Goal: Task Accomplishment & Management: Manage account settings

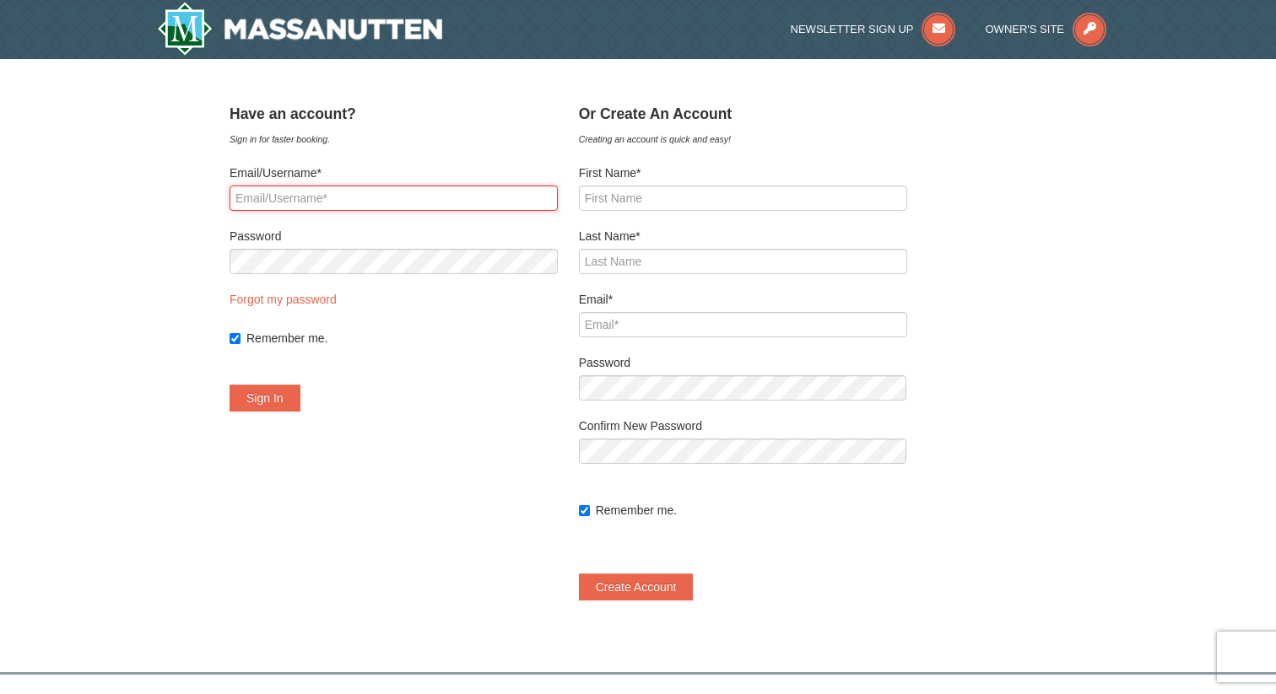
click at [424, 189] on input "Email/Username*" at bounding box center [393, 198] width 328 height 25
click at [402, 175] on label "Email/Username*" at bounding box center [393, 173] width 328 height 17
click at [402, 186] on input "Email/Username*" at bounding box center [393, 198] width 328 height 25
type input "[EMAIL_ADDRESS][DOMAIN_NAME]"
click at [300, 392] on button "Sign In" at bounding box center [264, 398] width 71 height 27
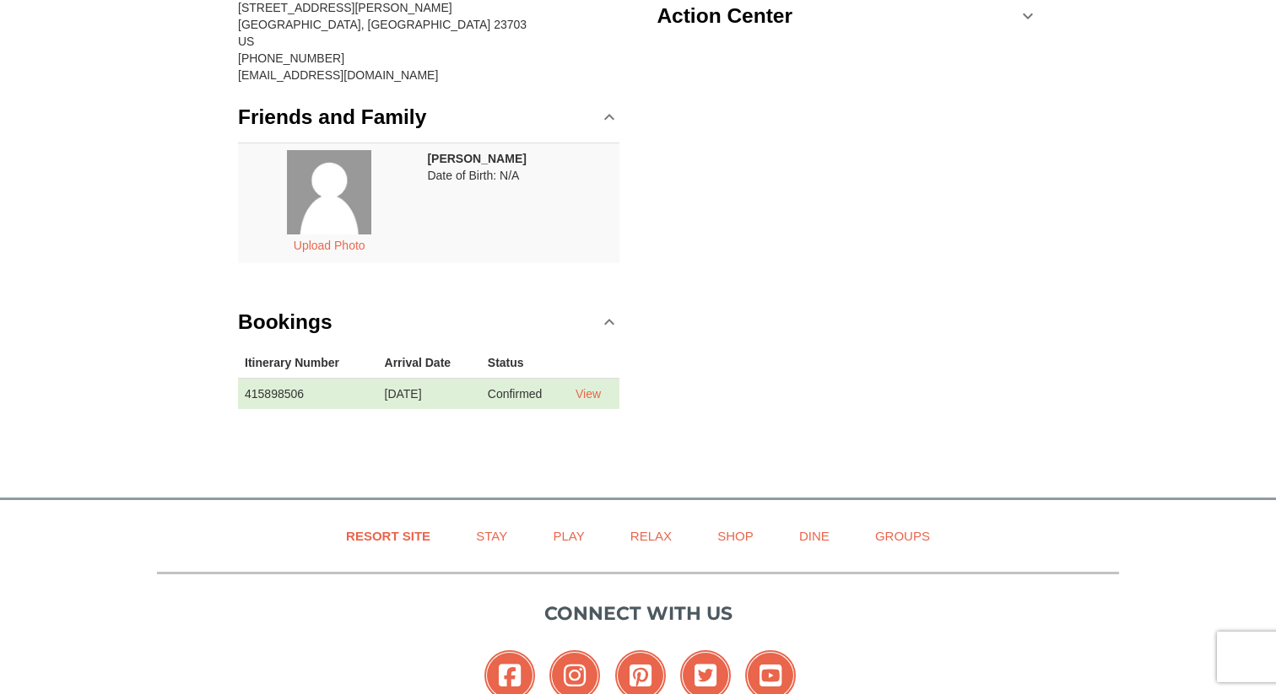
scroll to position [228, 0]
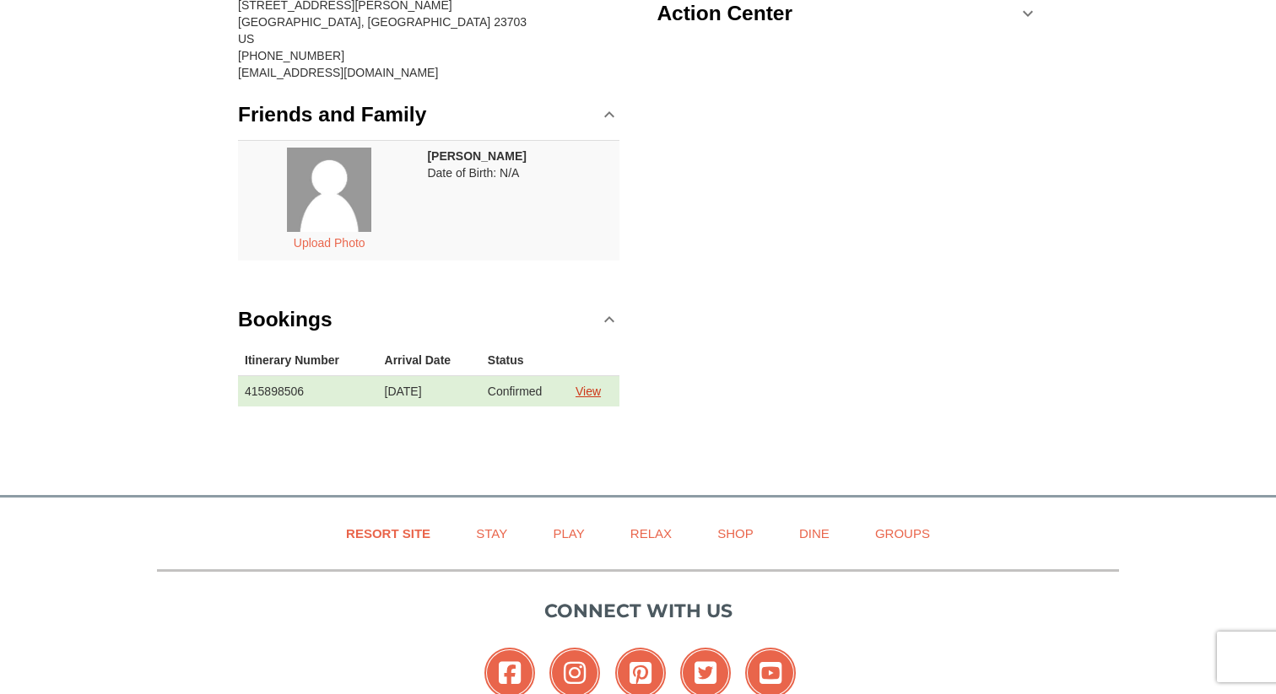
click at [597, 393] on link "View" at bounding box center [587, 391] width 25 height 13
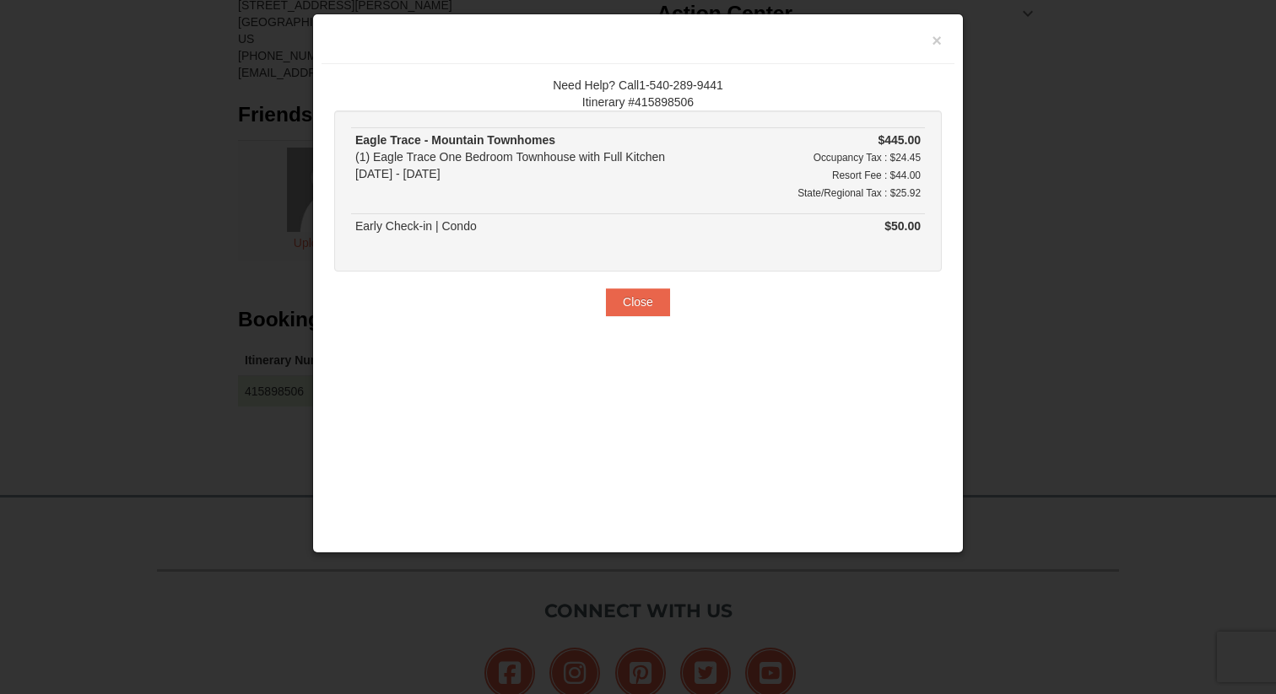
click at [613, 158] on div "Eagle Trace - Mountain Townhomes (1) Eagle Trace One Bedroom Townhouse with Ful…" at bounding box center [553, 157] width 397 height 51
click at [641, 304] on button "Close" at bounding box center [638, 302] width 64 height 27
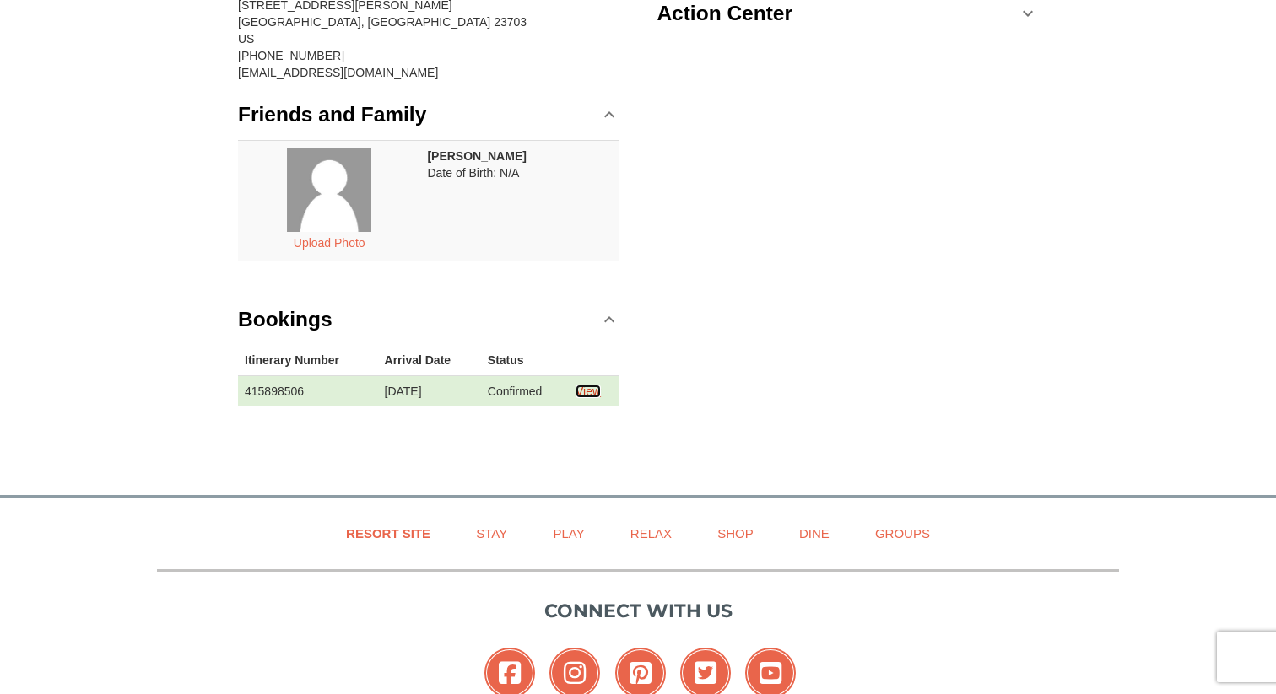
scroll to position [0, 0]
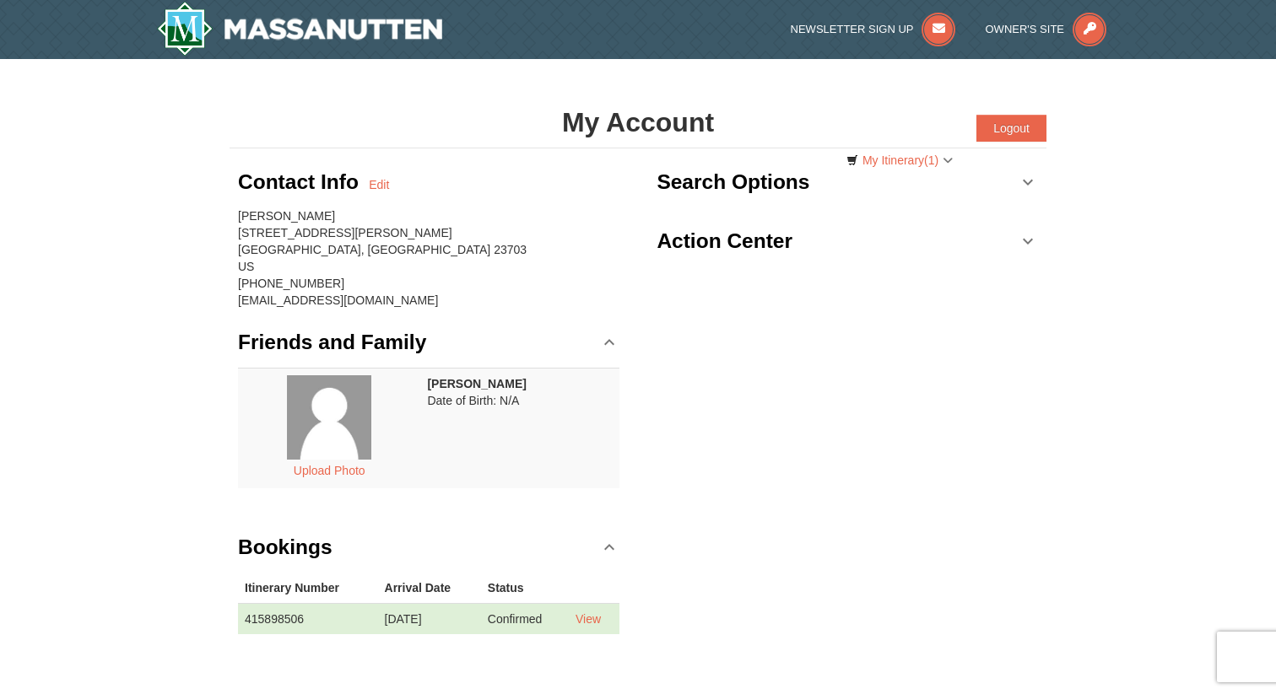
click at [1028, 182] on link "Search Options" at bounding box center [846, 182] width 381 height 51
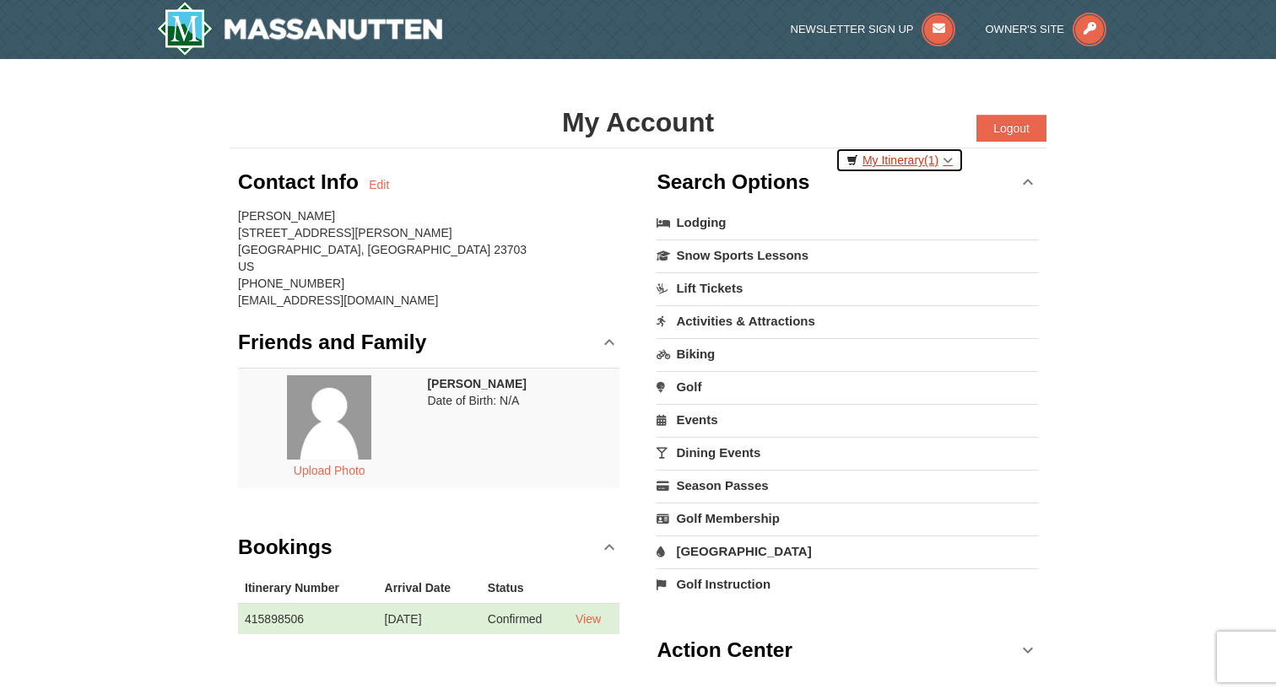
click at [906, 158] on link "My Itinerary (1)" at bounding box center [899, 160] width 128 height 25
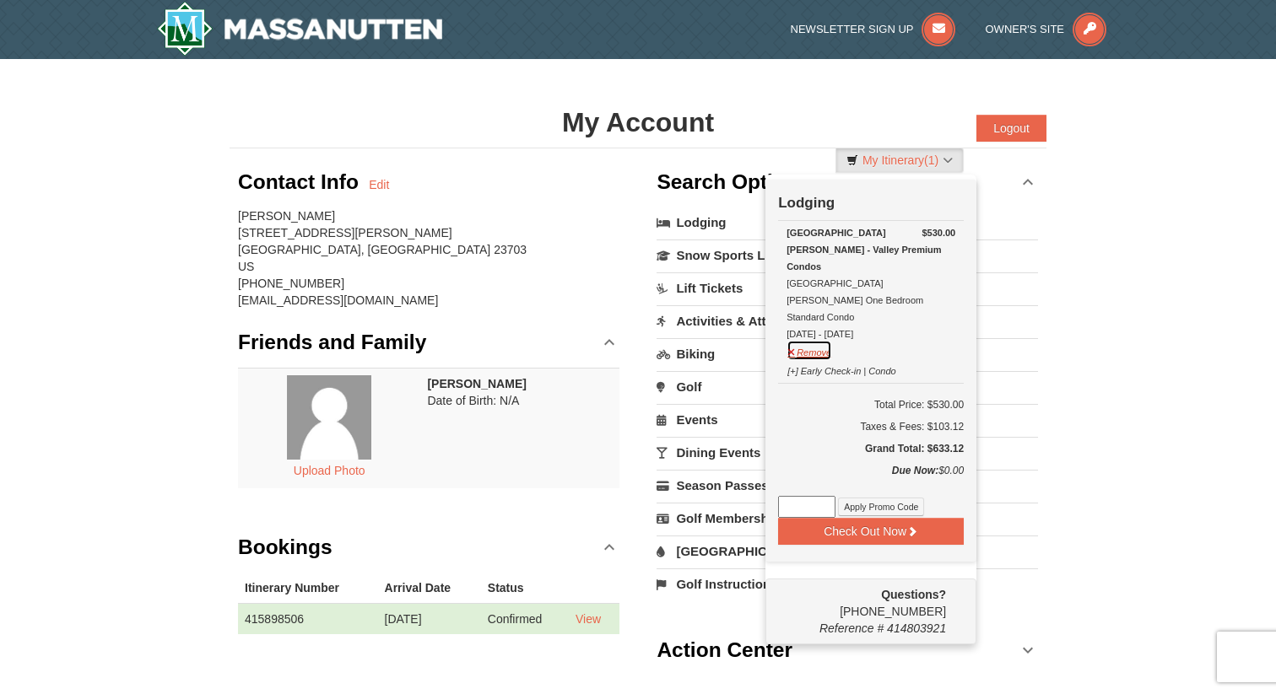
click at [812, 340] on button "Remove" at bounding box center [809, 350] width 46 height 21
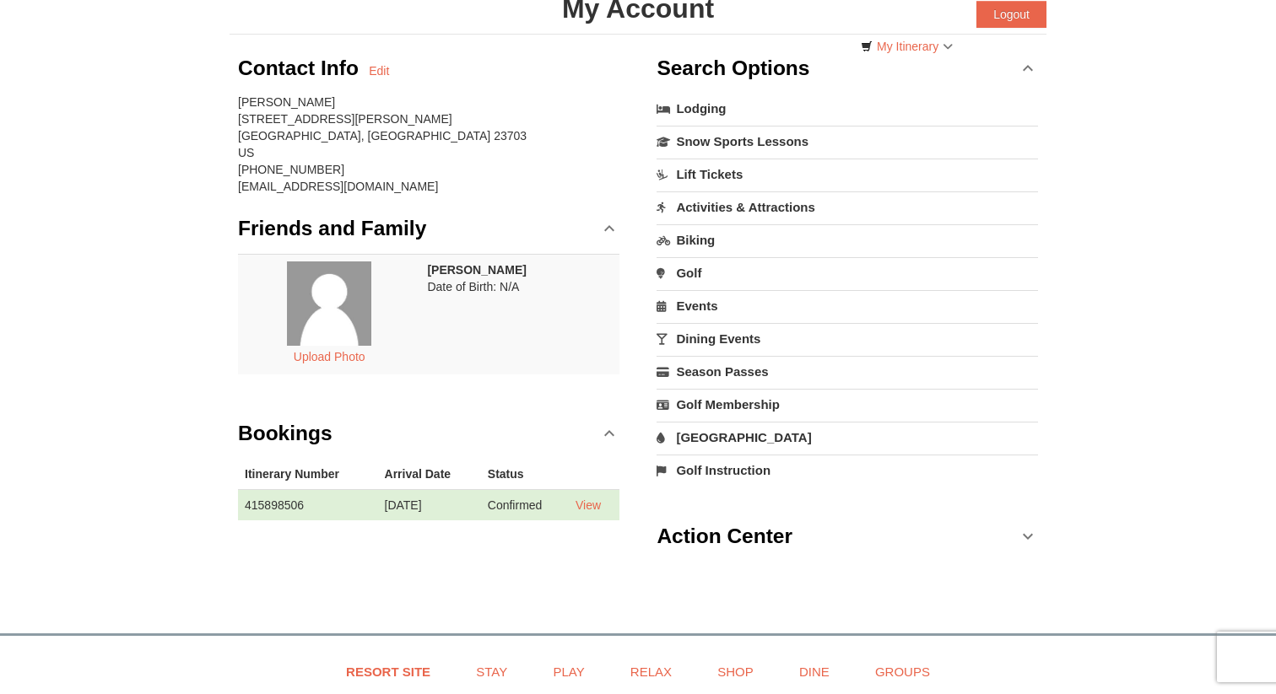
scroll to position [163, 0]
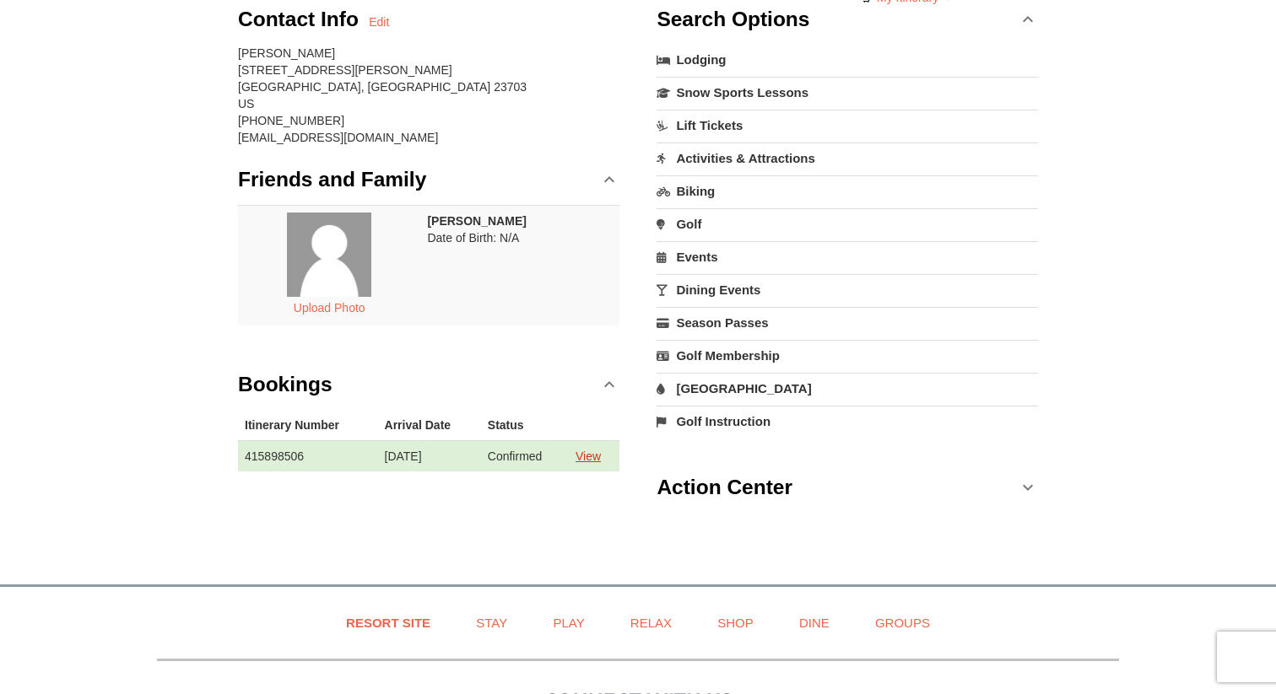
click at [589, 458] on link "View" at bounding box center [587, 456] width 25 height 13
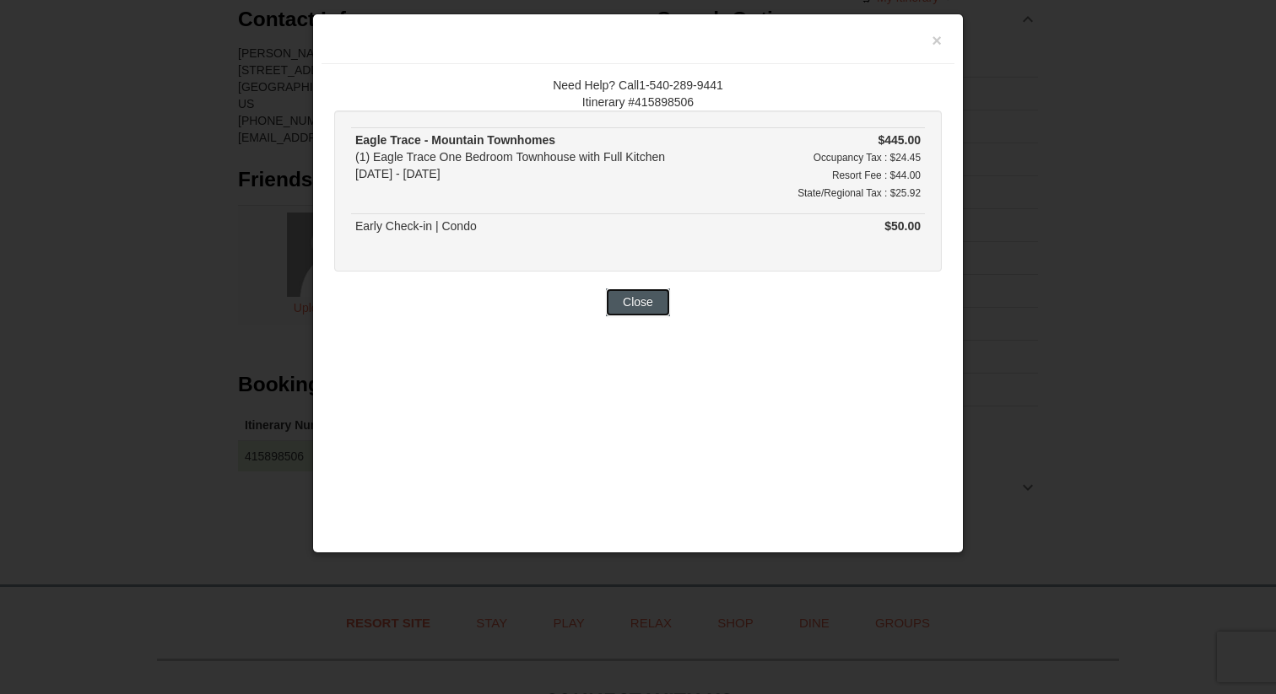
click at [637, 304] on button "Close" at bounding box center [638, 302] width 64 height 27
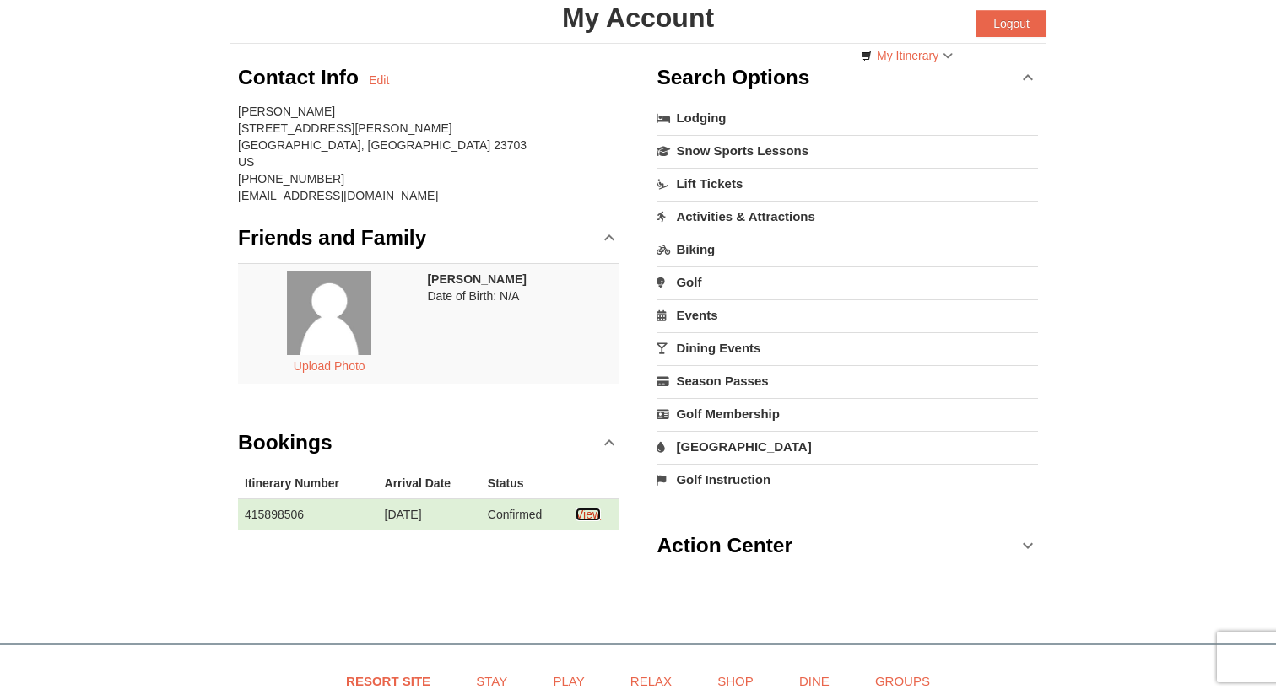
scroll to position [0, 0]
